Goal: Task Accomplishment & Management: Manage account settings

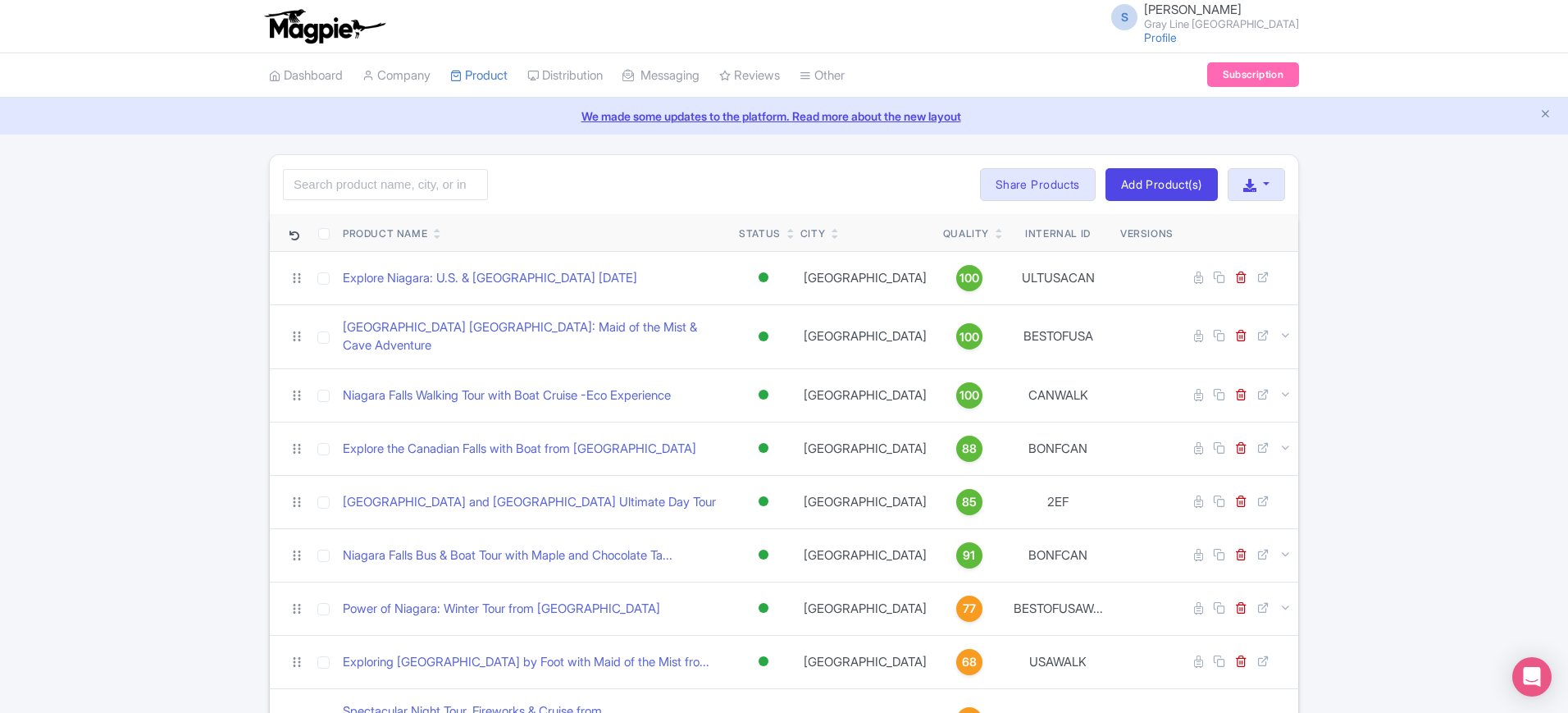
scroll to position [373, 0]
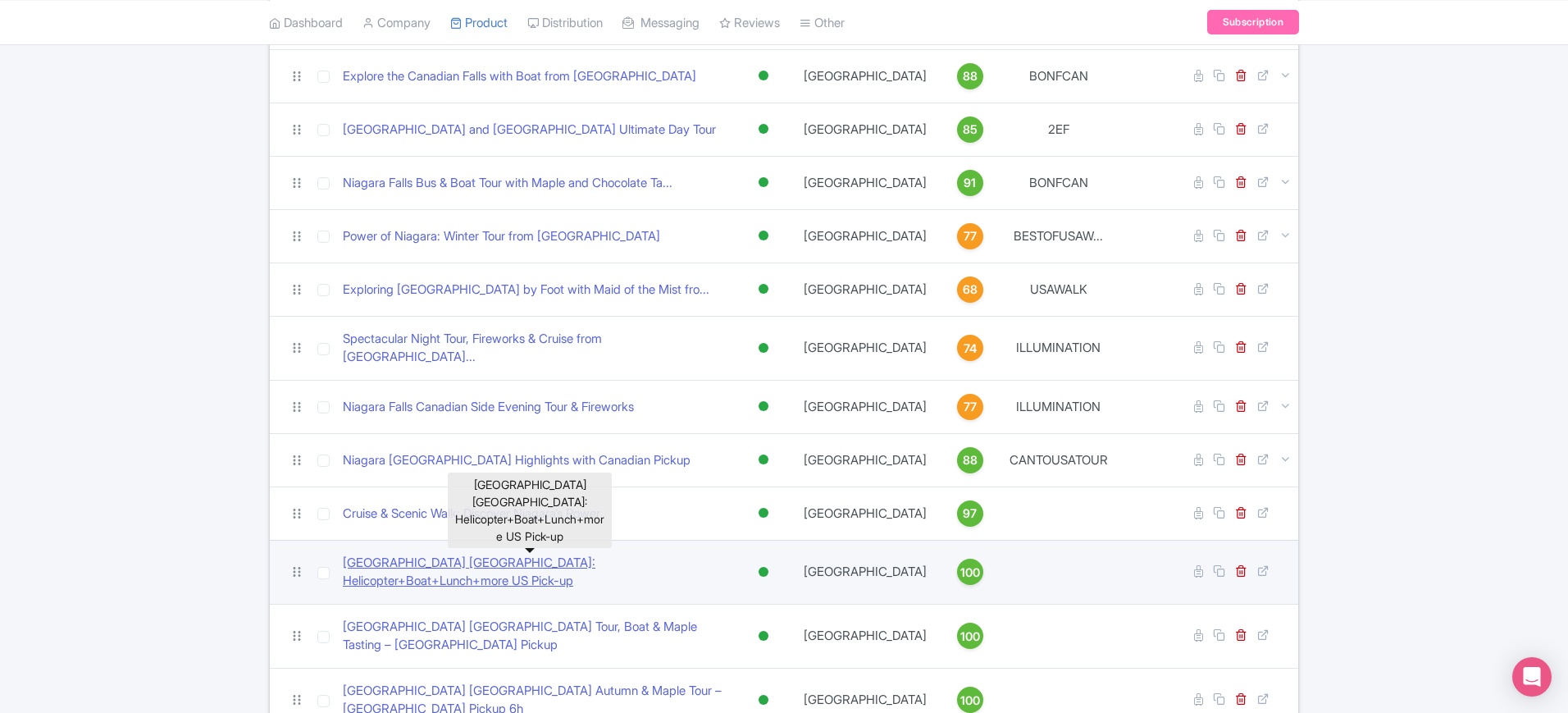
click at [562, 553] on link "[GEOGRAPHIC_DATA] [GEOGRAPHIC_DATA]: Helicopter+Boat+Lunch+more US Pick-up" at bounding box center [534, 572] width 384 height 36
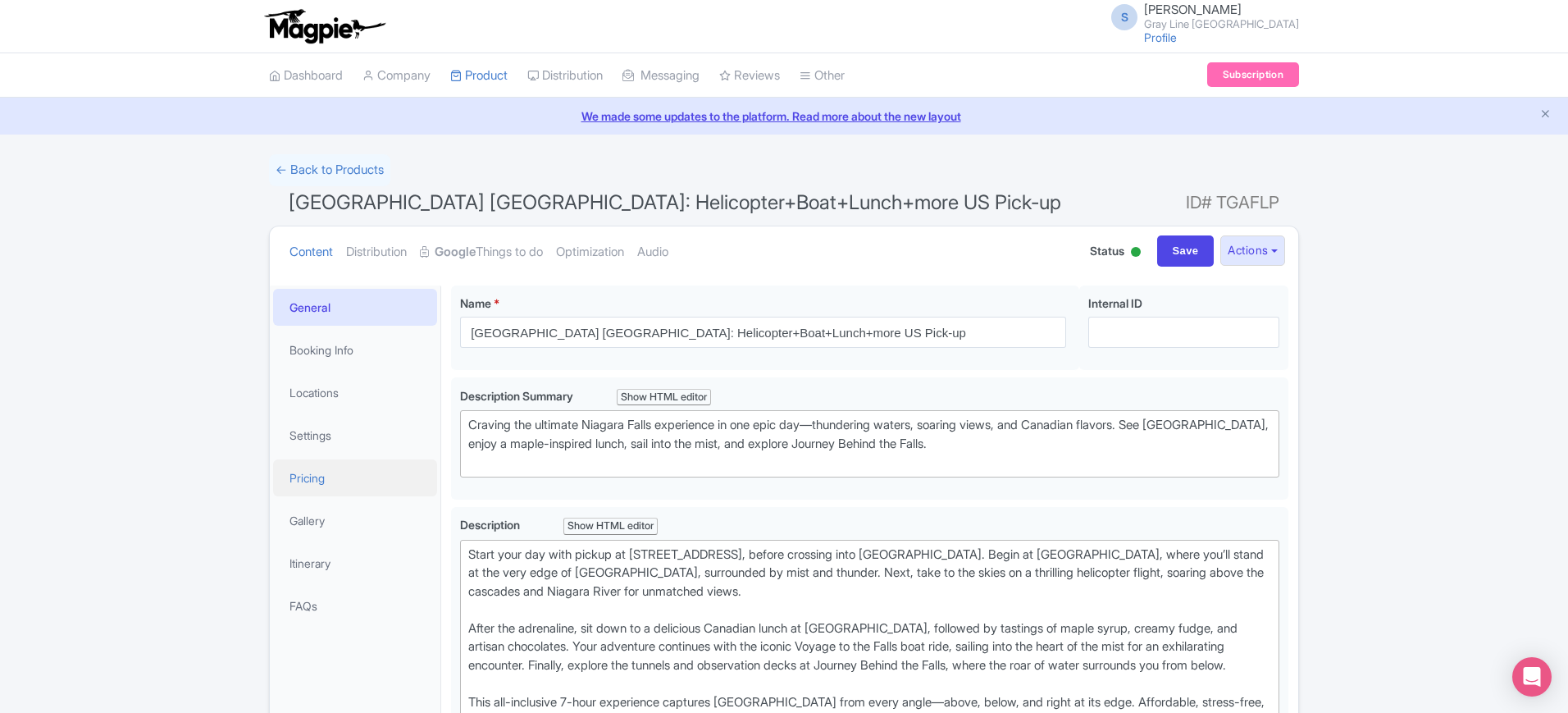
click at [328, 477] on link "Pricing" at bounding box center [356, 478] width 164 height 36
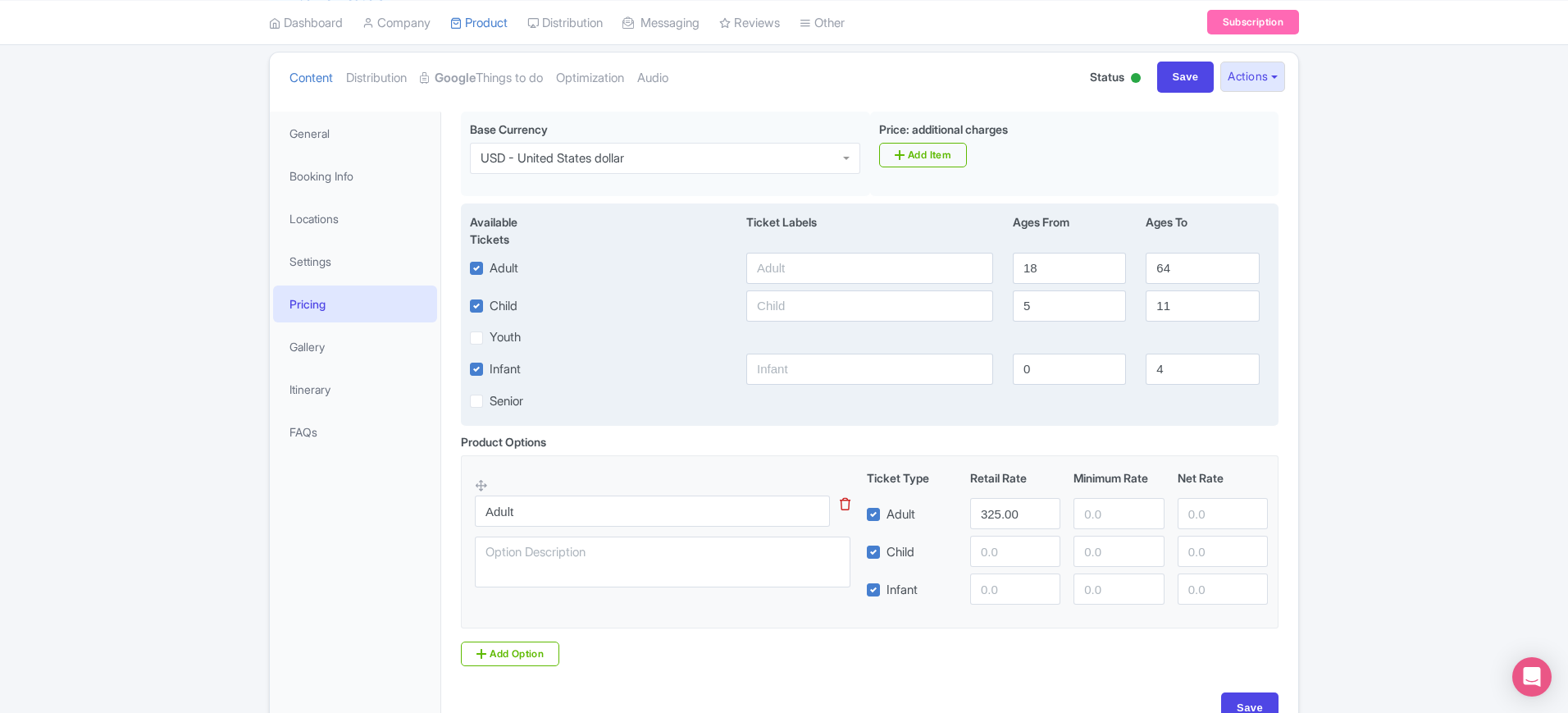
scroll to position [205, 0]
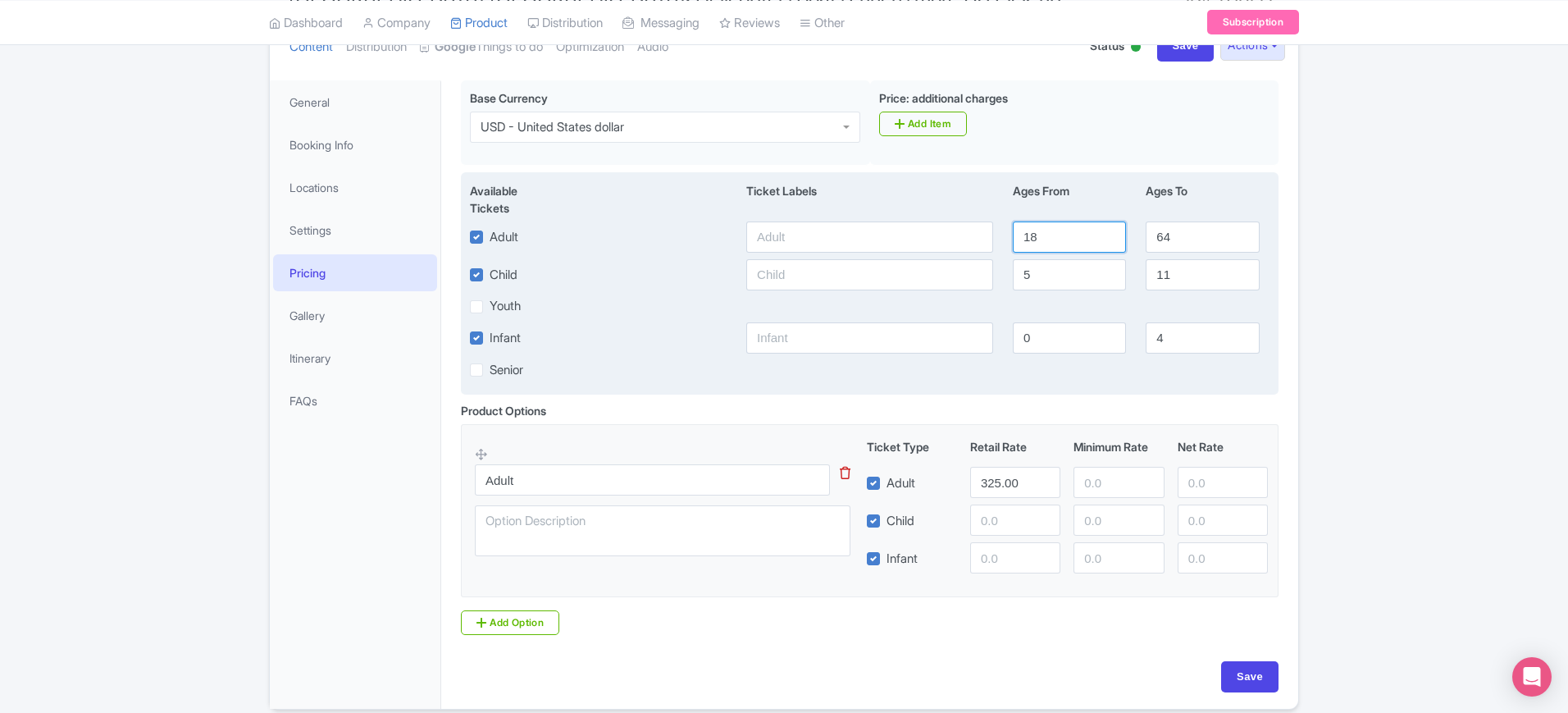
drag, startPoint x: 1064, startPoint y: 248, endPoint x: 1007, endPoint y: 244, distance: 57.1
click at [1007, 244] on div "18" at bounding box center [1069, 237] width 133 height 31
type input "12"
type input "99"
type input "3"
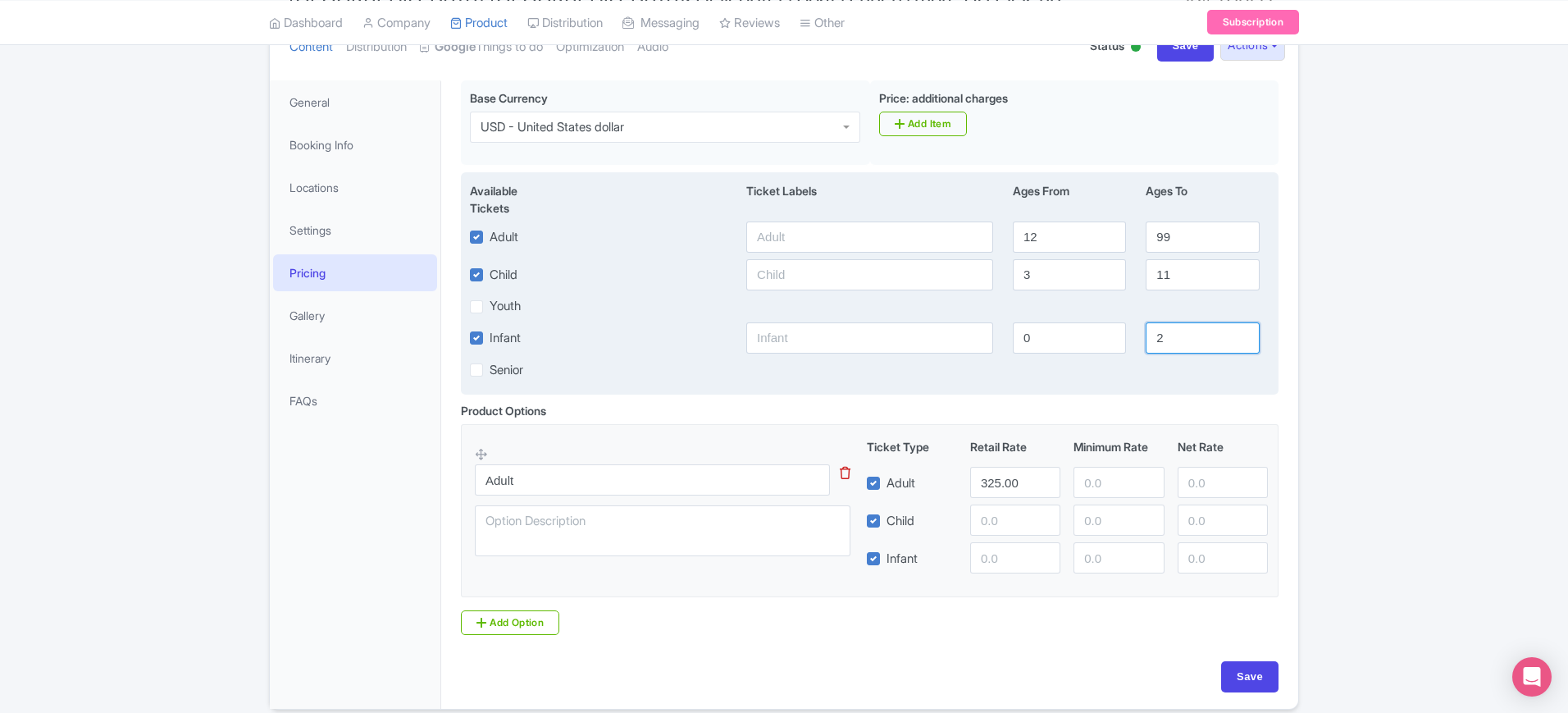
type input "2"
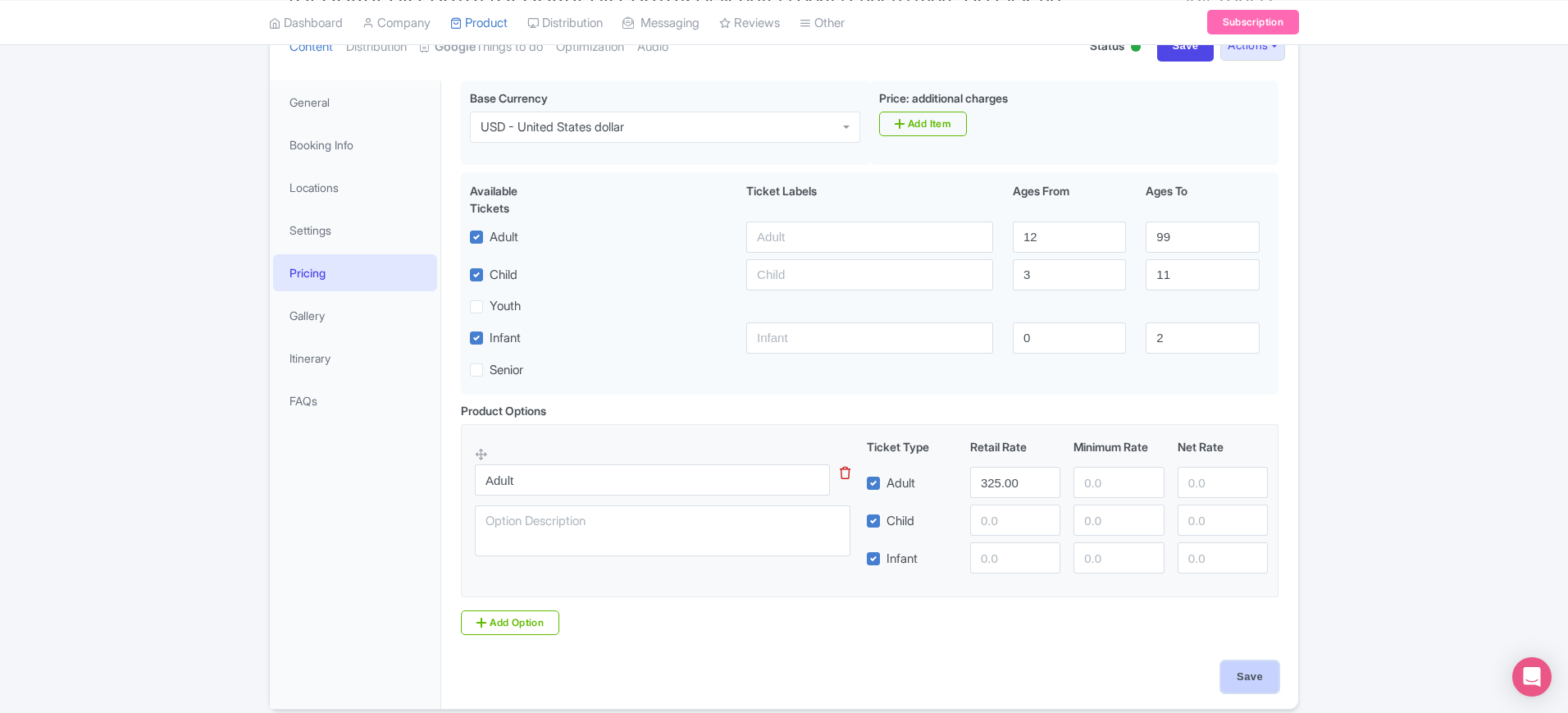
click at [1242, 677] on input "Save" at bounding box center [1250, 677] width 57 height 31
type input "Saving..."
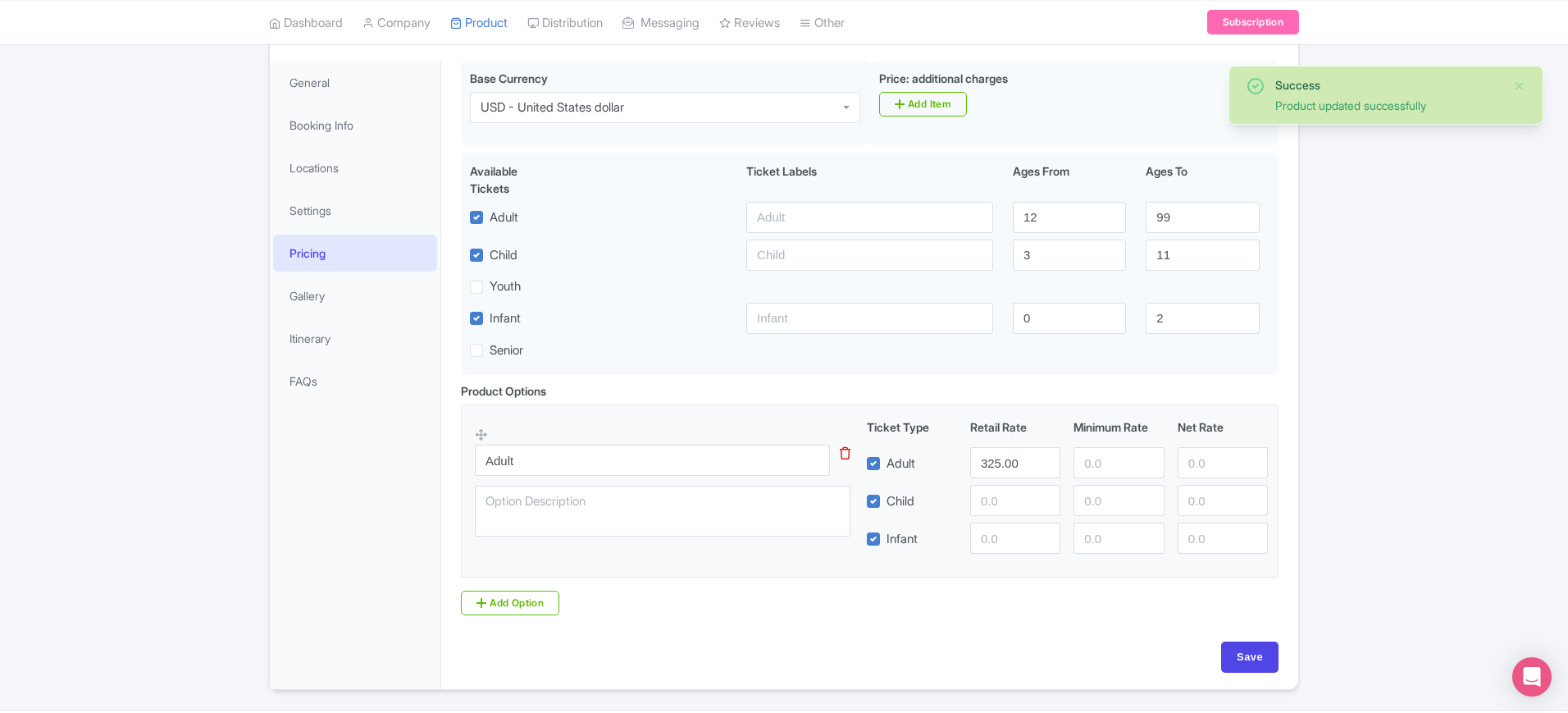
scroll to position [273, 0]
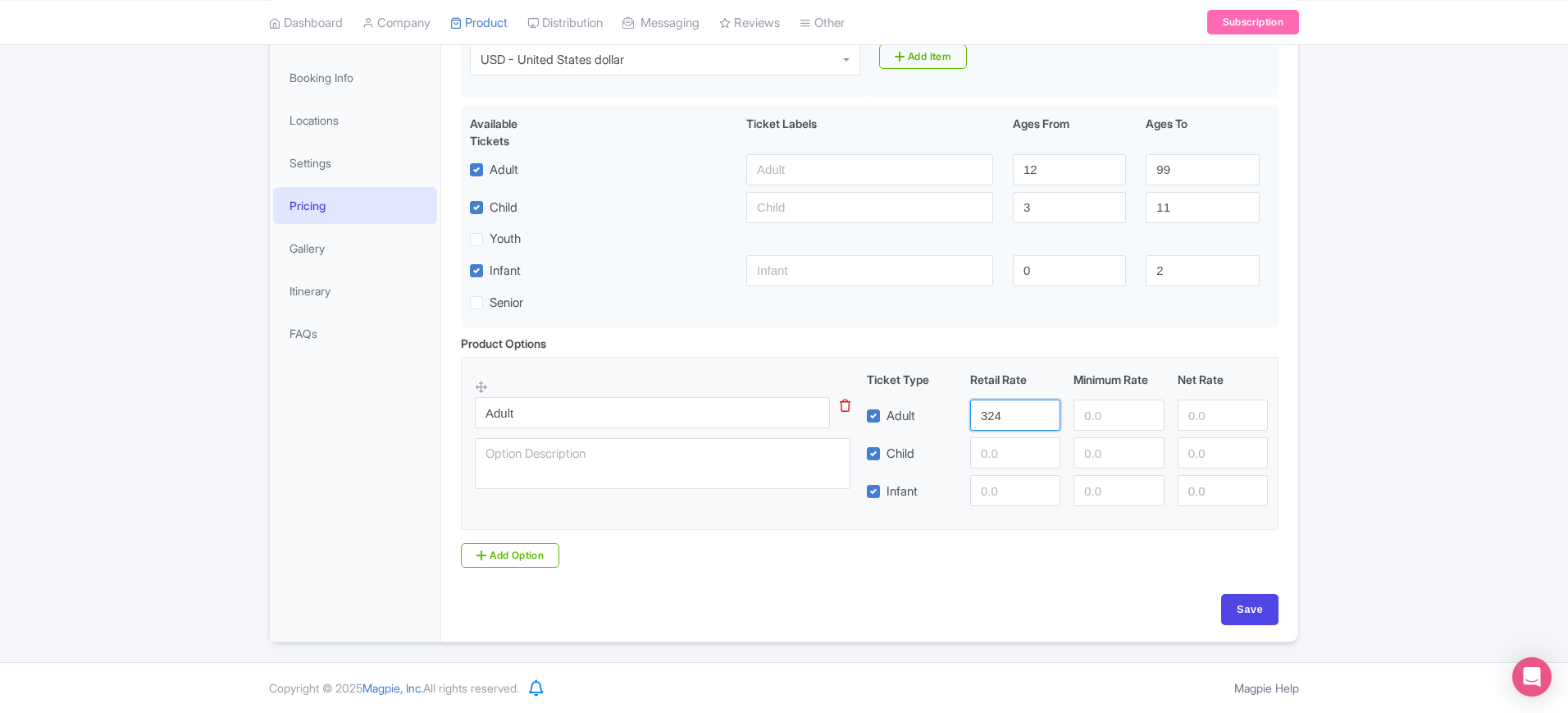
click at [1031, 418] on input "324" at bounding box center [1015, 415] width 90 height 31
drag, startPoint x: 1030, startPoint y: 417, endPoint x: 954, endPoint y: 417, distance: 76.0
click at [954, 417] on div "Adult 324" at bounding box center [1068, 415] width 415 height 31
type input "265"
click at [1005, 452] on input "number" at bounding box center [1015, 453] width 90 height 31
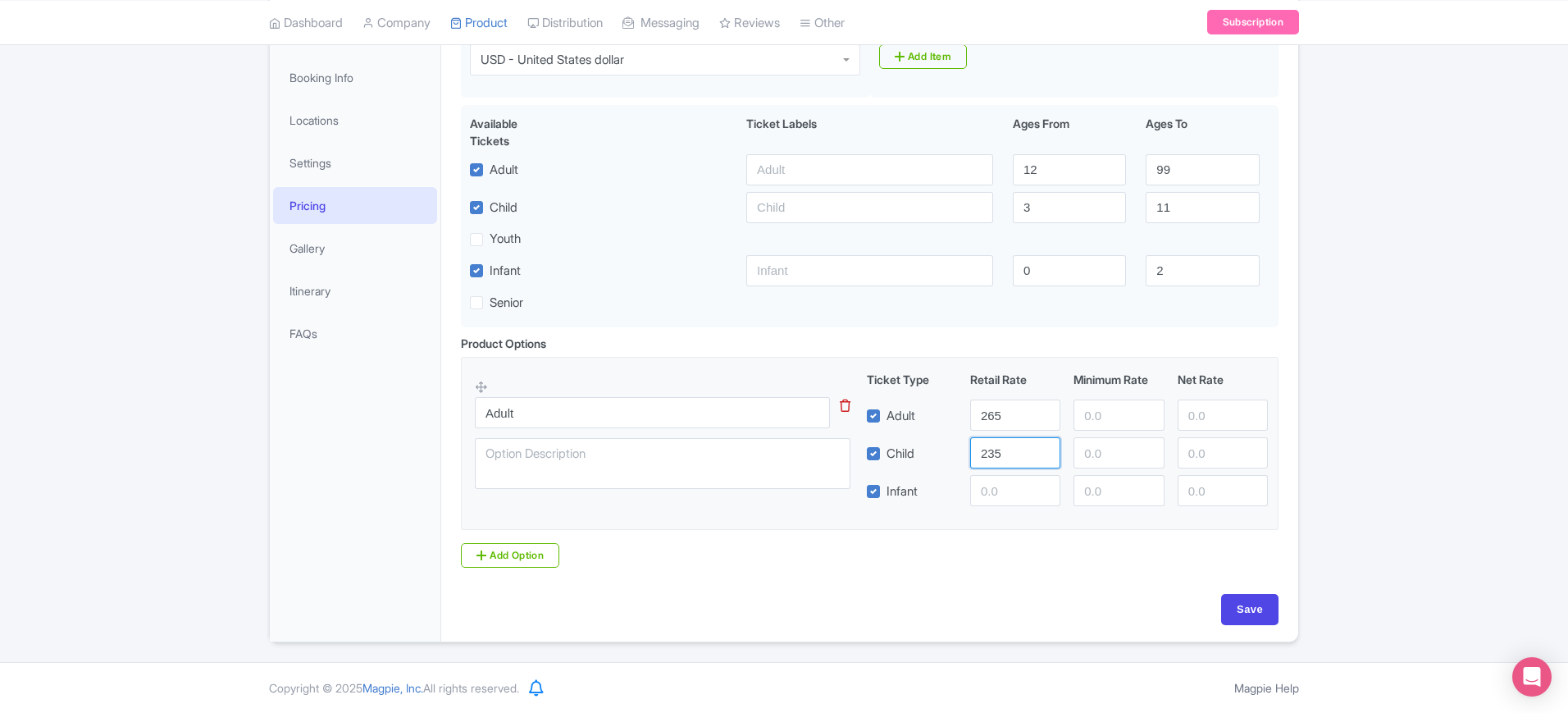
type input "235"
click at [999, 498] on input "number" at bounding box center [1015, 491] width 90 height 31
type input "215"
click at [1253, 607] on input "Save" at bounding box center [1250, 609] width 57 height 31
type input "Saving..."
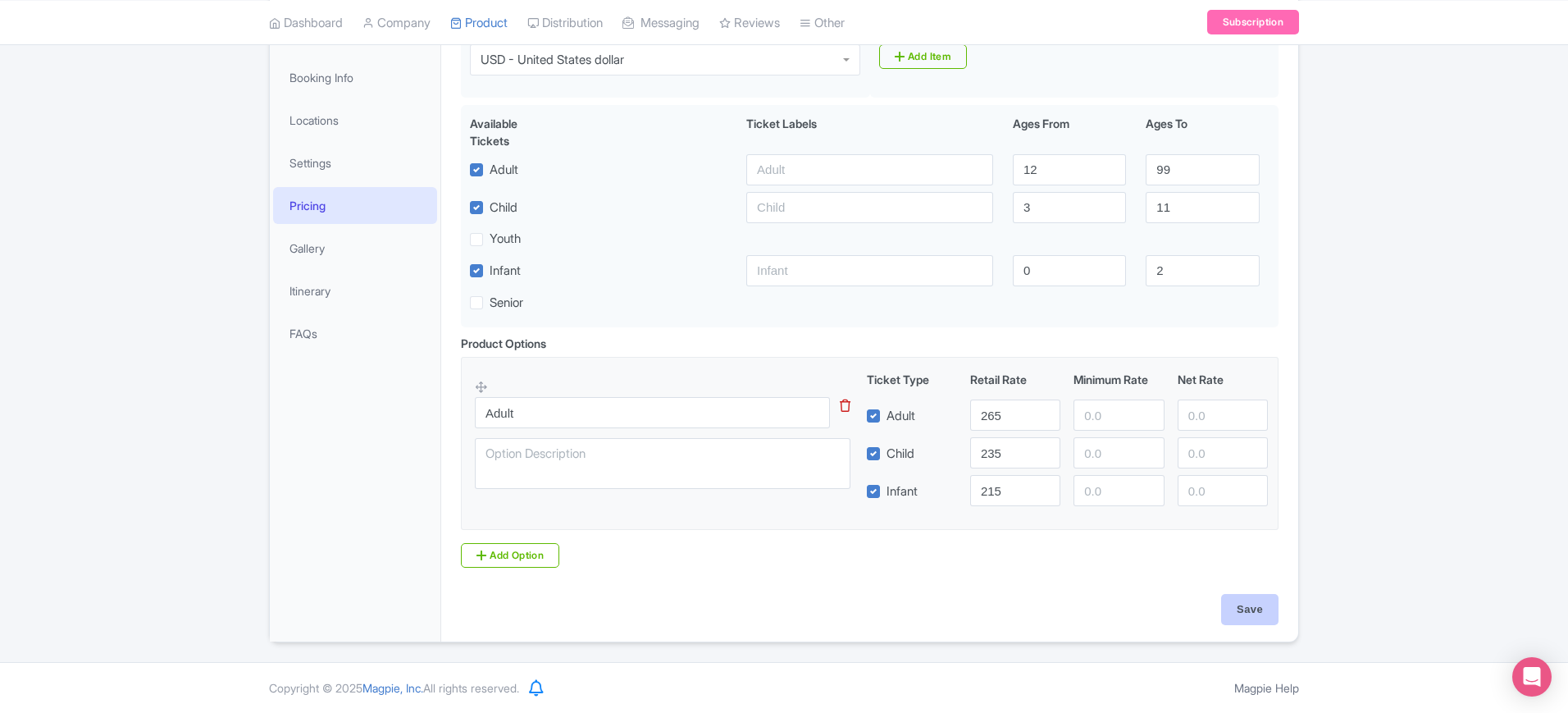
type input "Saving..."
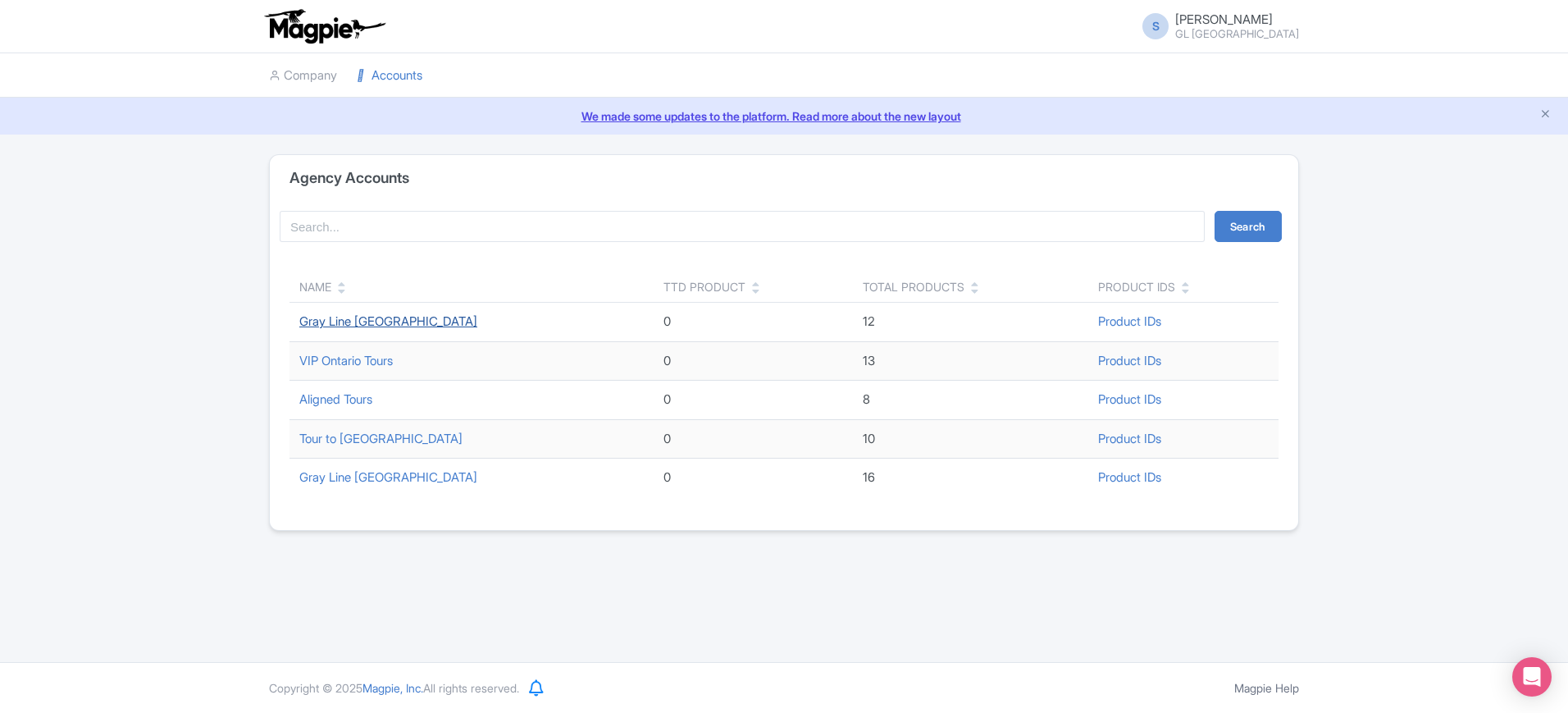
click at [366, 320] on link "Gray Line [GEOGRAPHIC_DATA]" at bounding box center [387, 321] width 178 height 16
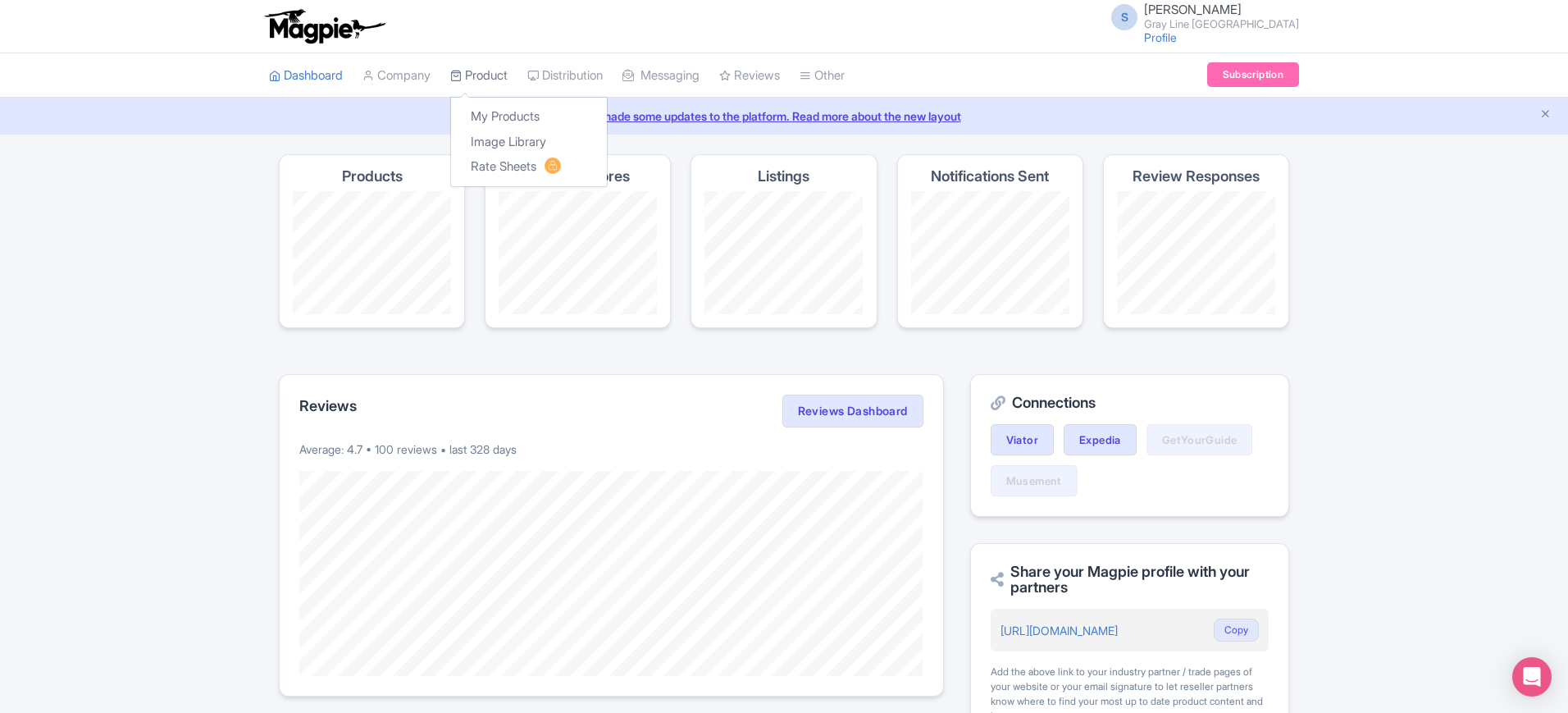
click at [495, 78] on link "Product" at bounding box center [479, 75] width 57 height 45
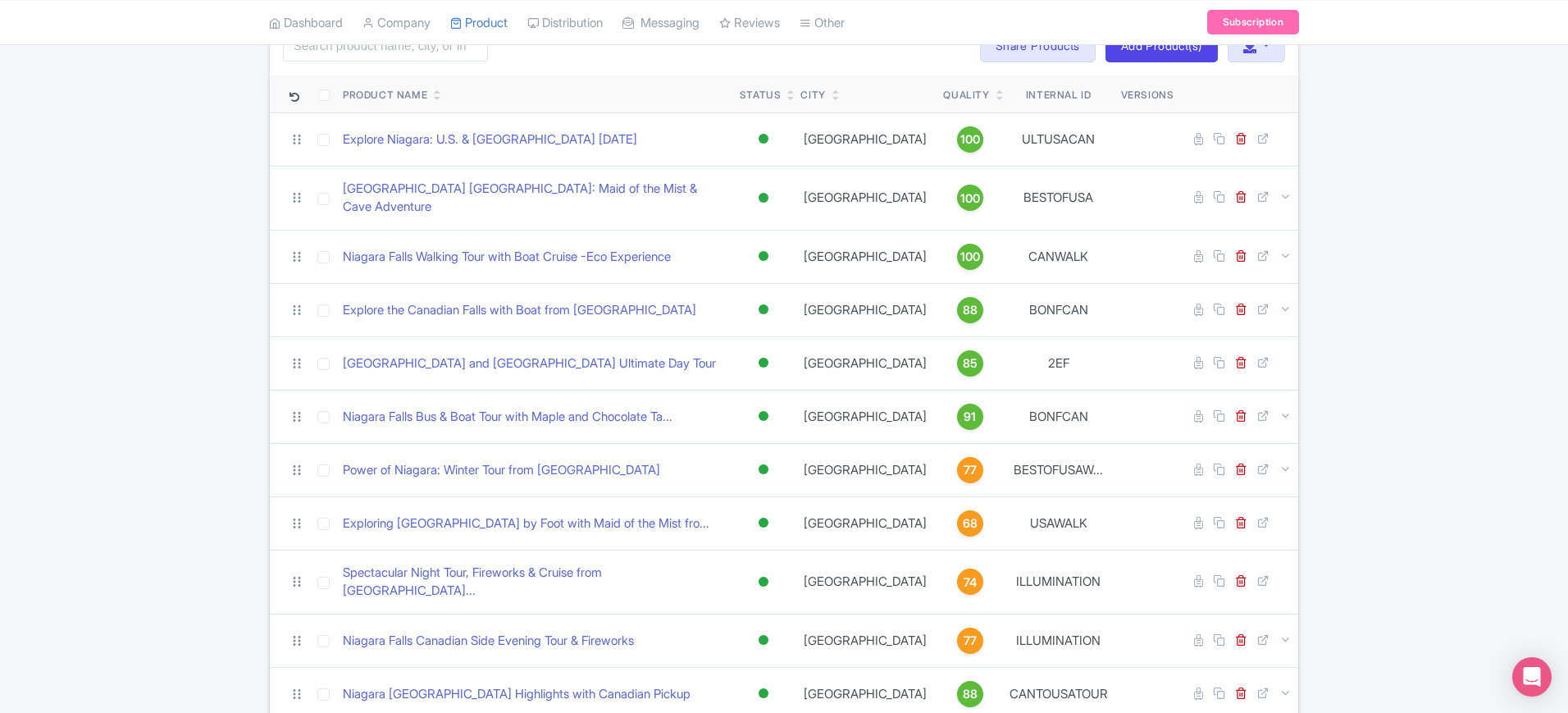
scroll to position [409, 0]
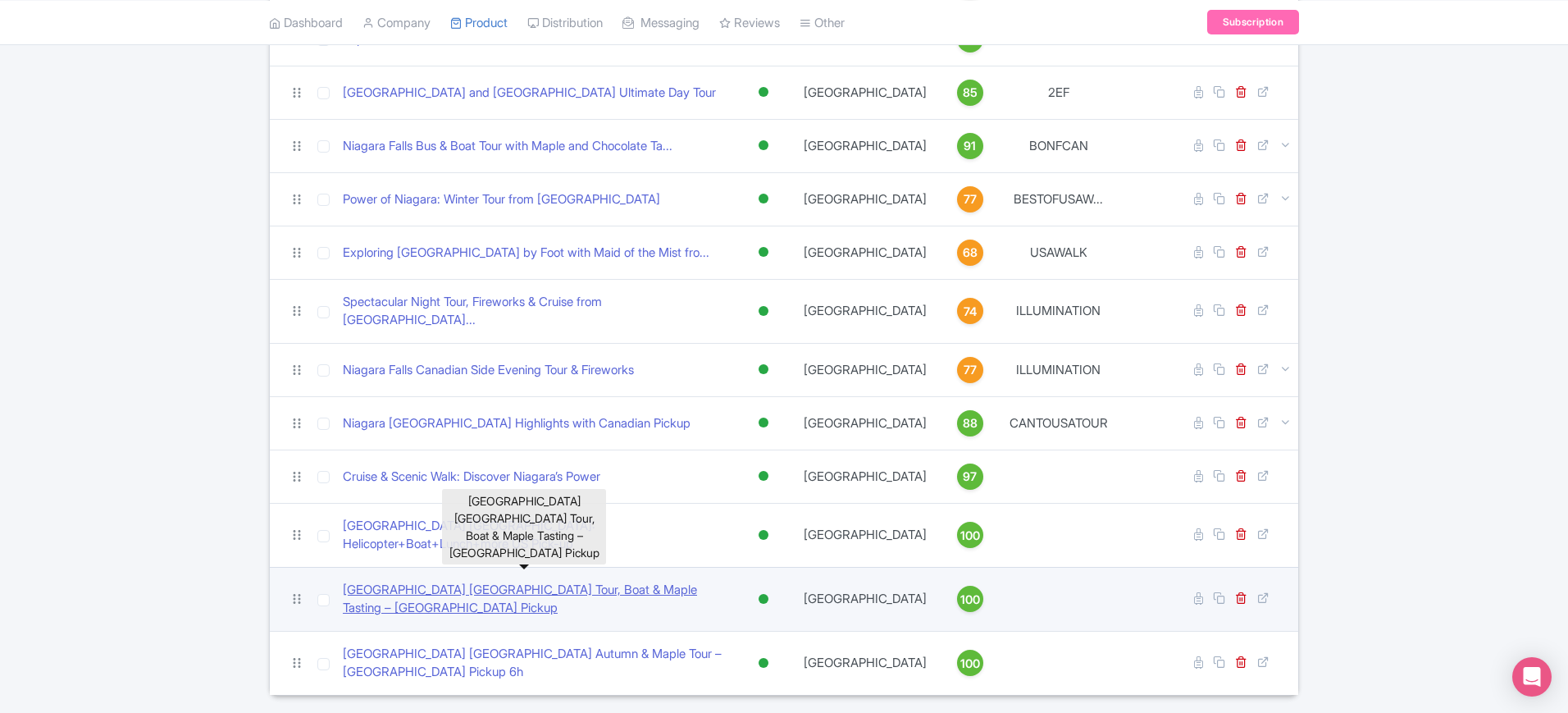
click at [597, 581] on link "Niagara Falls Canada Tour, Boat & Maple Tasting – USA Pickup" at bounding box center [534, 599] width 384 height 36
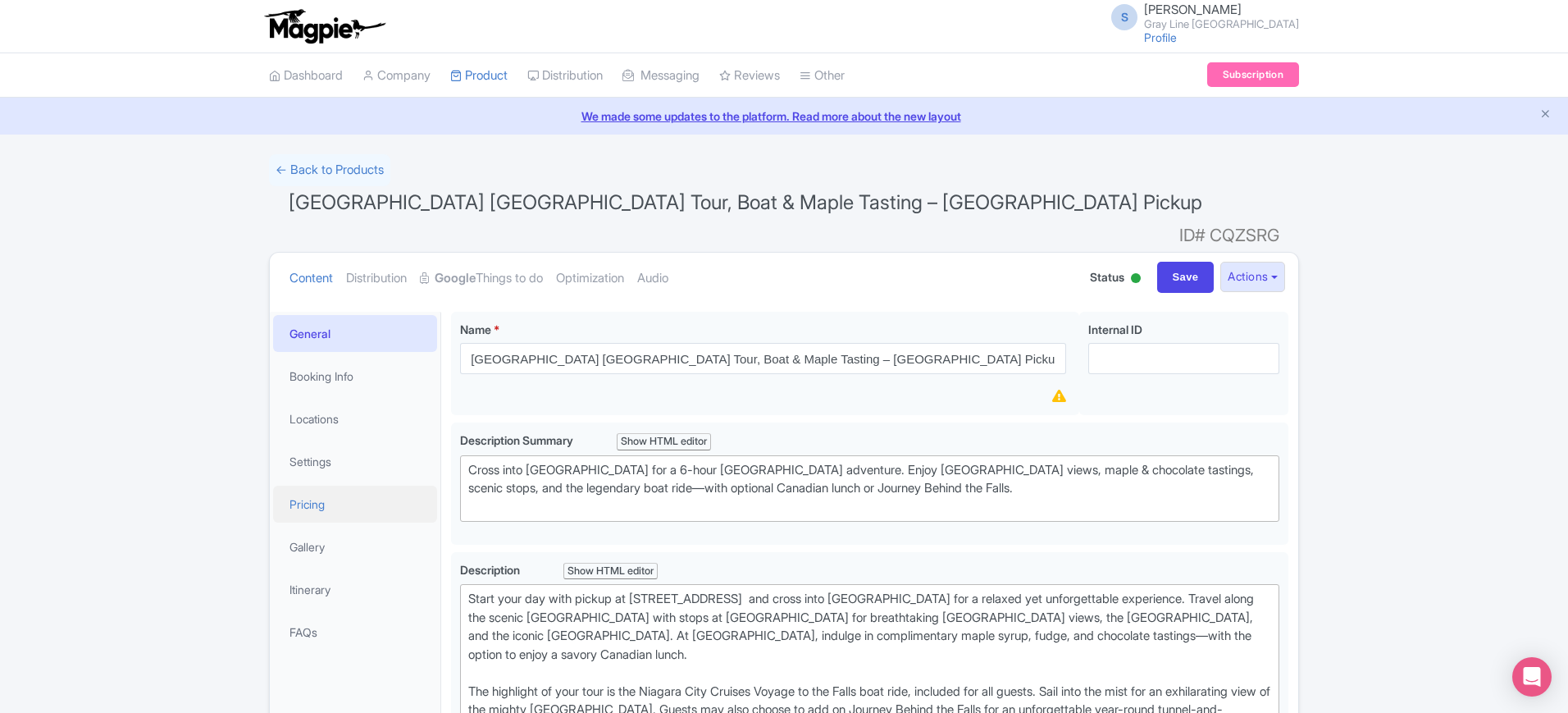
click at [320, 486] on link "Pricing" at bounding box center [356, 504] width 164 height 36
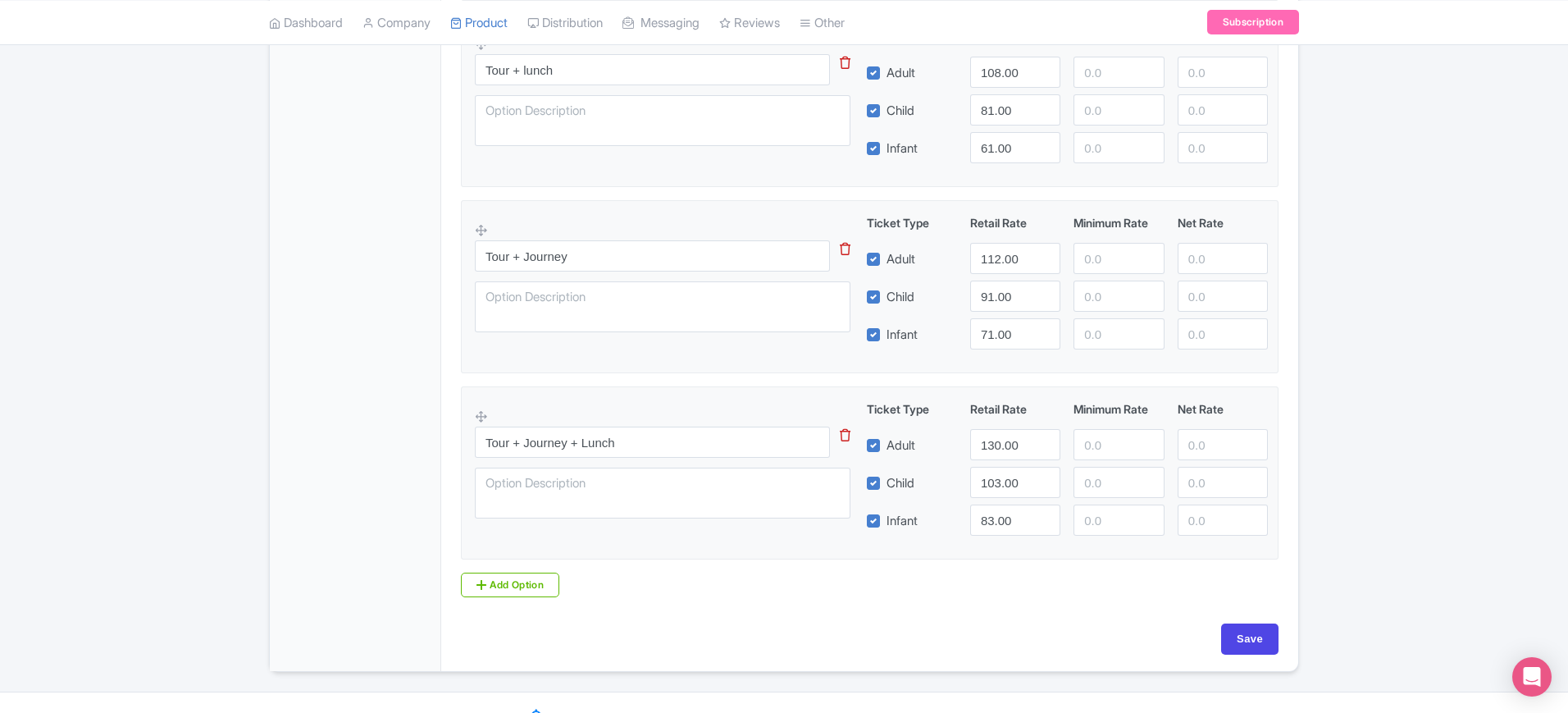
scroll to position [831, 0]
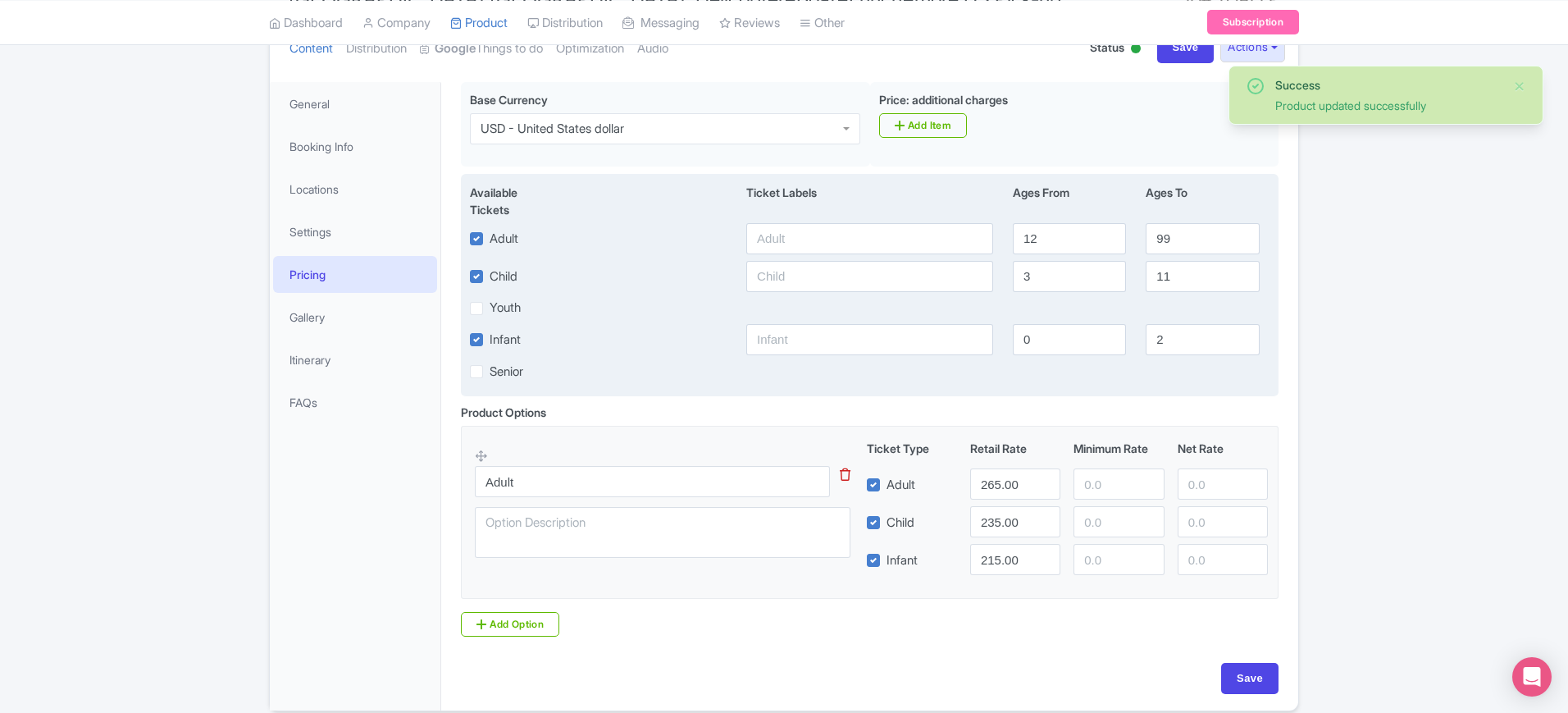
scroll to position [205, 0]
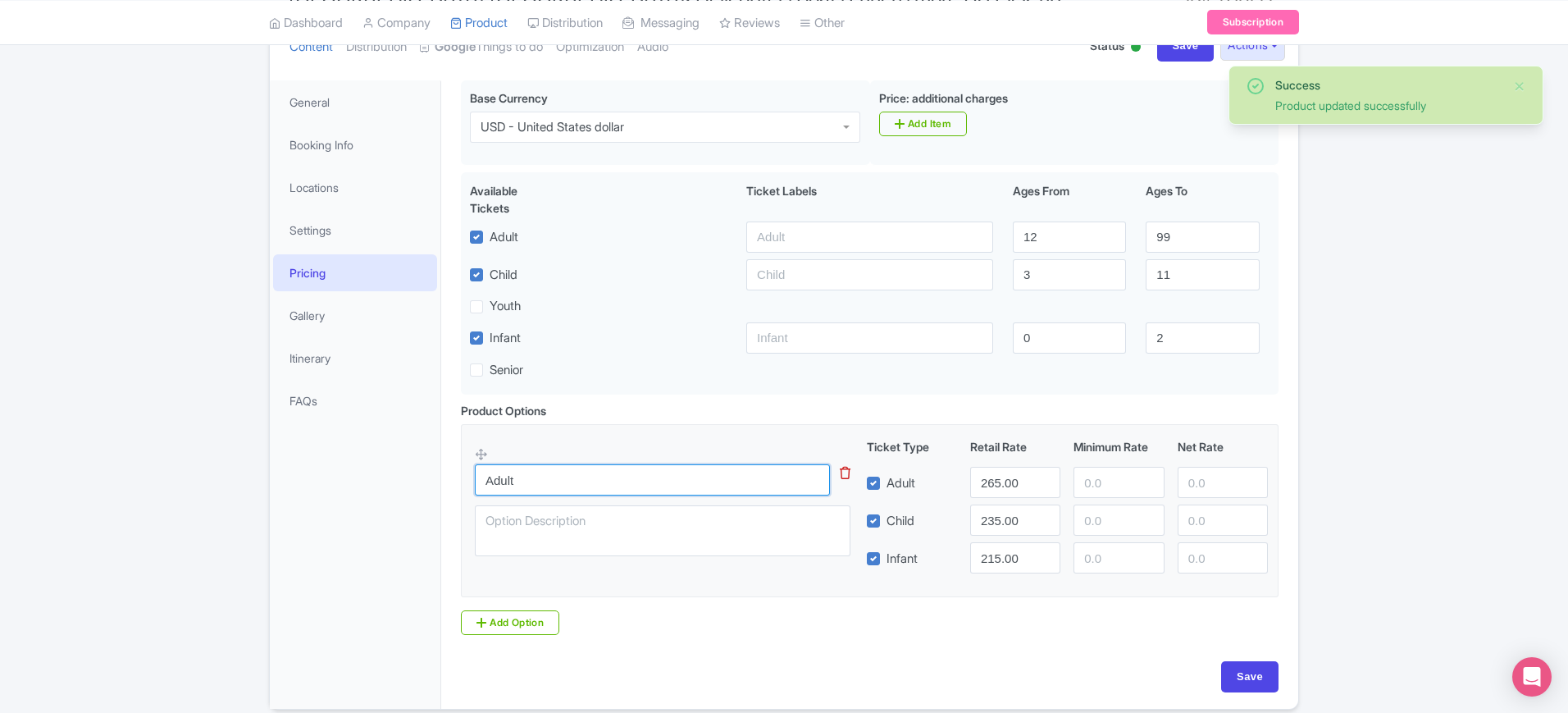
drag, startPoint x: 577, startPoint y: 484, endPoint x: 438, endPoint y: 473, distance: 139.4
click at [438, 473] on div "General Booking Info Locations Settings Pricing Gallery Itinerary FAQs Bring go…" at bounding box center [784, 389] width 1028 height 638
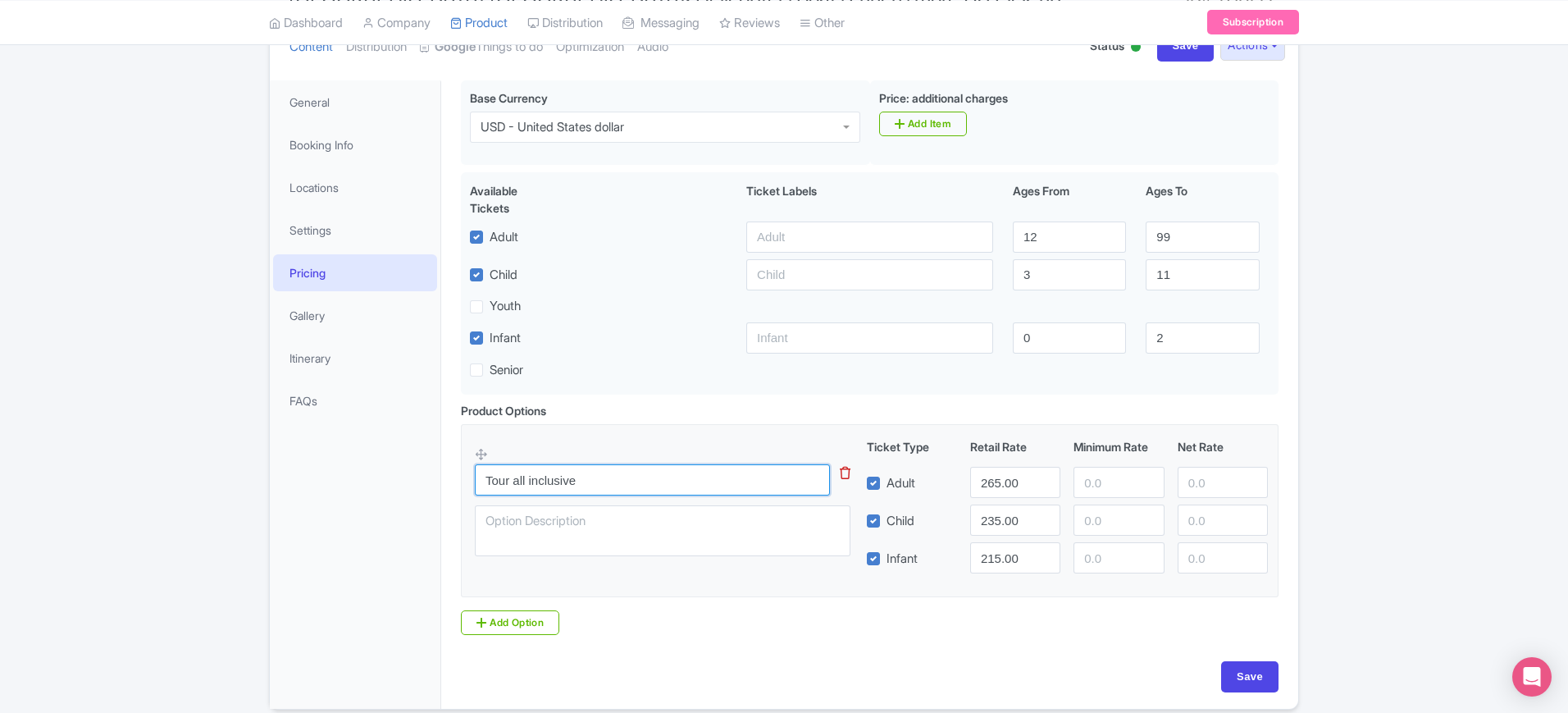
type input "Tour all inclusive"
